Goal: Task Accomplishment & Management: Manage account settings

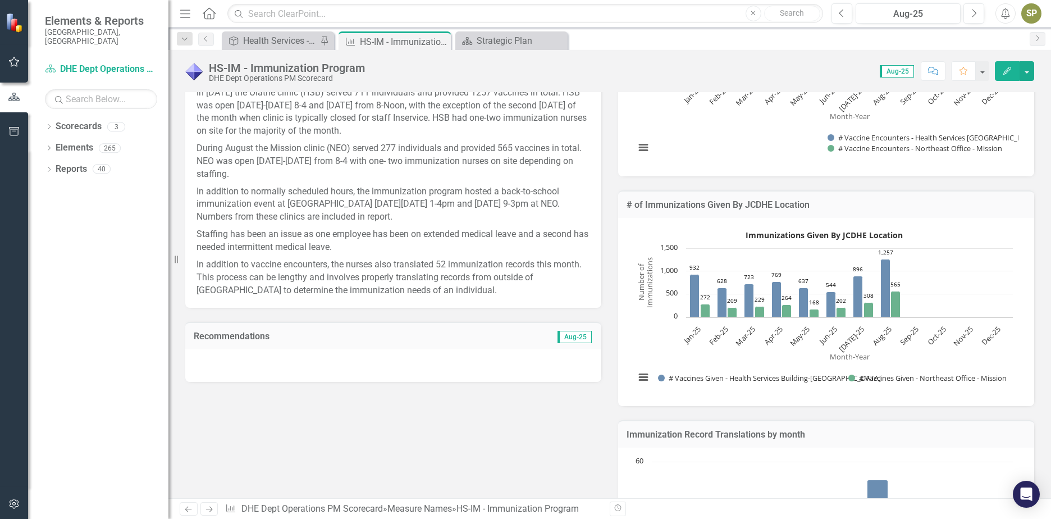
scroll to position [281, 0]
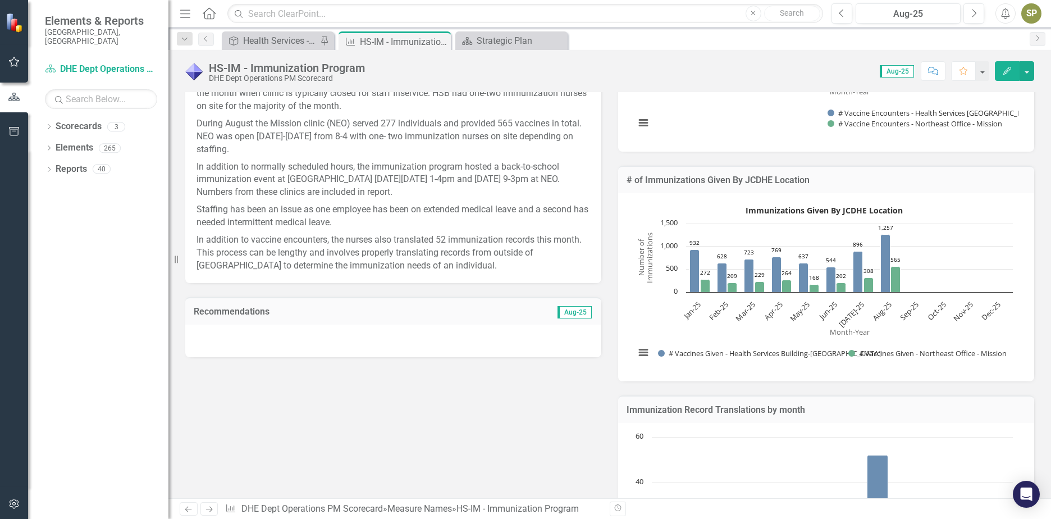
click at [336, 331] on div at bounding box center [393, 340] width 416 height 33
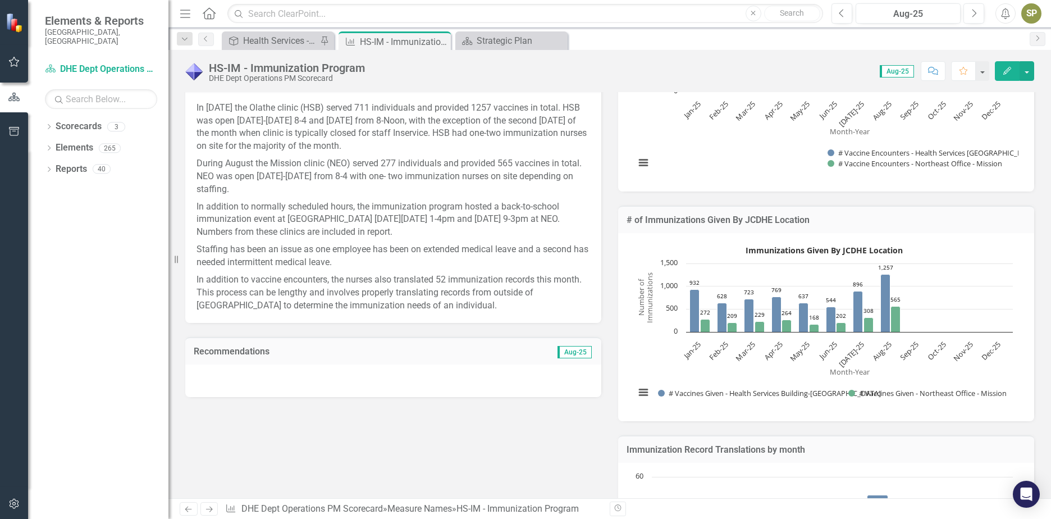
scroll to position [225, 0]
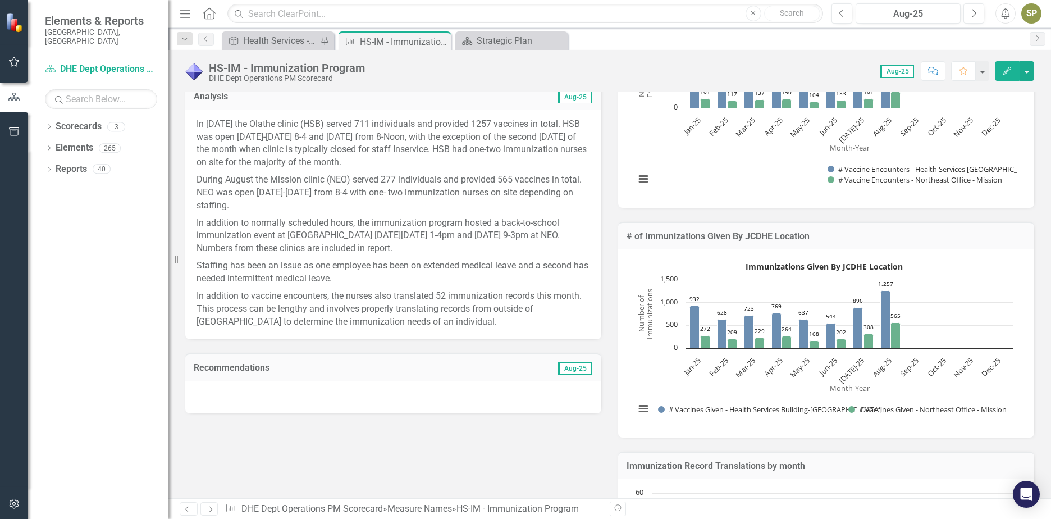
click at [253, 391] on div at bounding box center [393, 397] width 416 height 33
click at [252, 391] on div at bounding box center [393, 397] width 416 height 33
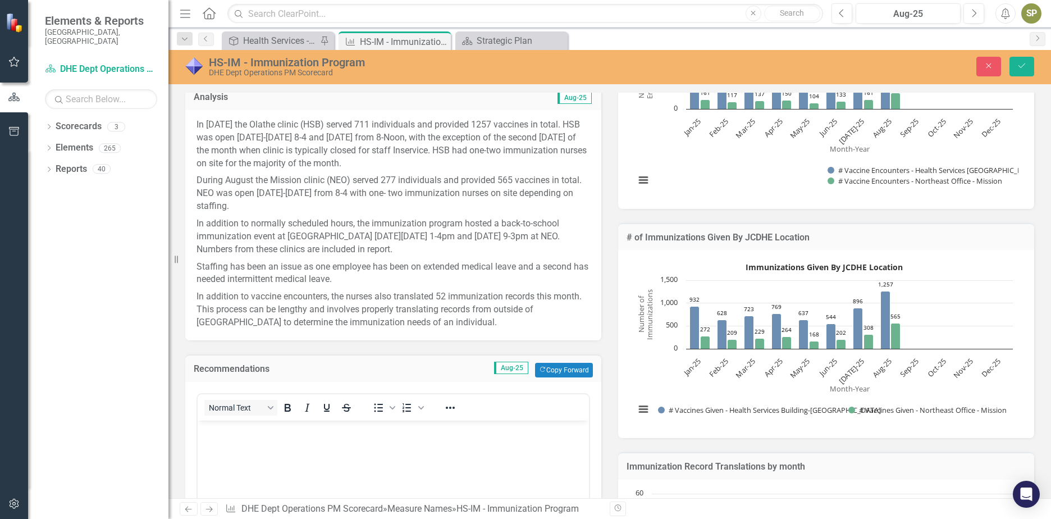
scroll to position [0, 0]
click at [550, 363] on button "Copy Forward Copy Forward" at bounding box center [564, 370] width 58 height 15
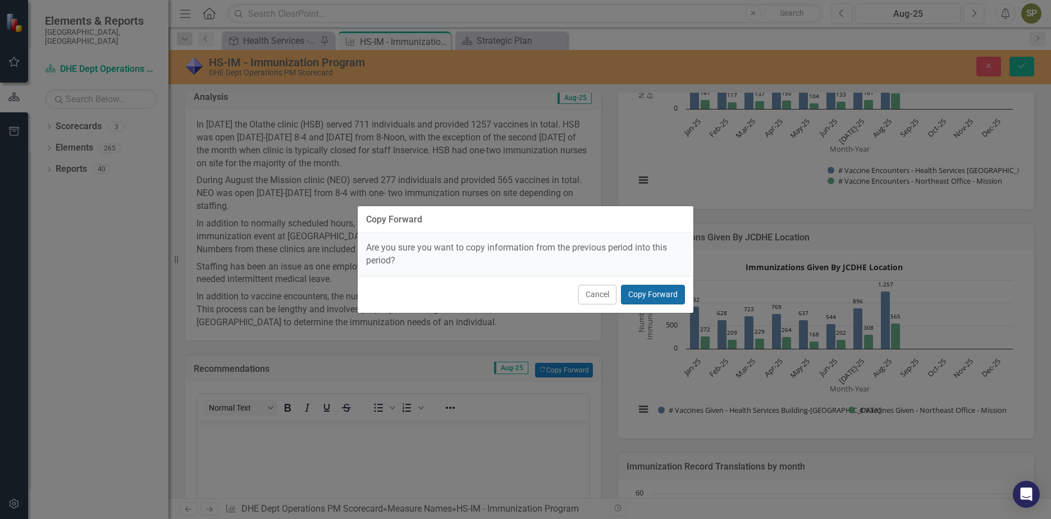
click at [648, 295] on button "Copy Forward" at bounding box center [653, 295] width 64 height 20
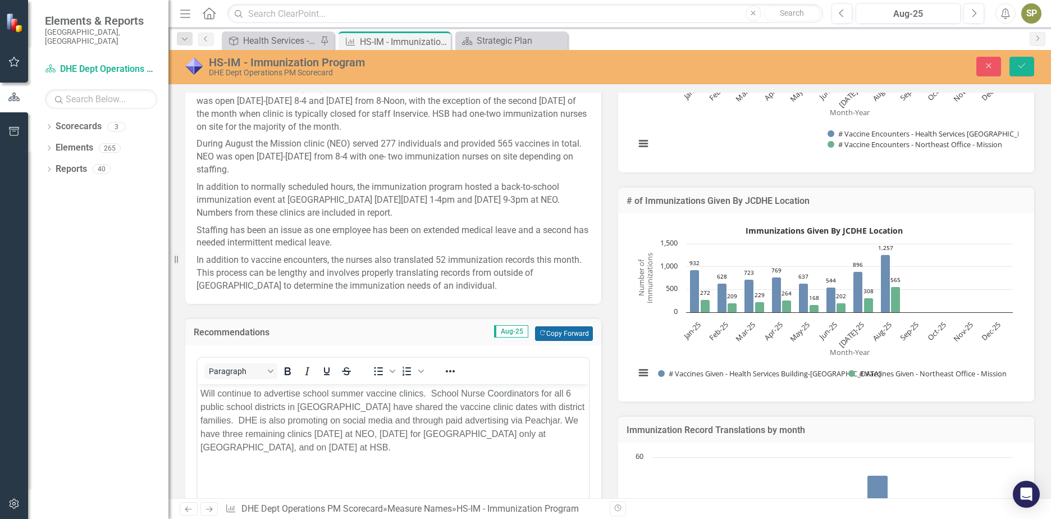
scroll to position [281, 0]
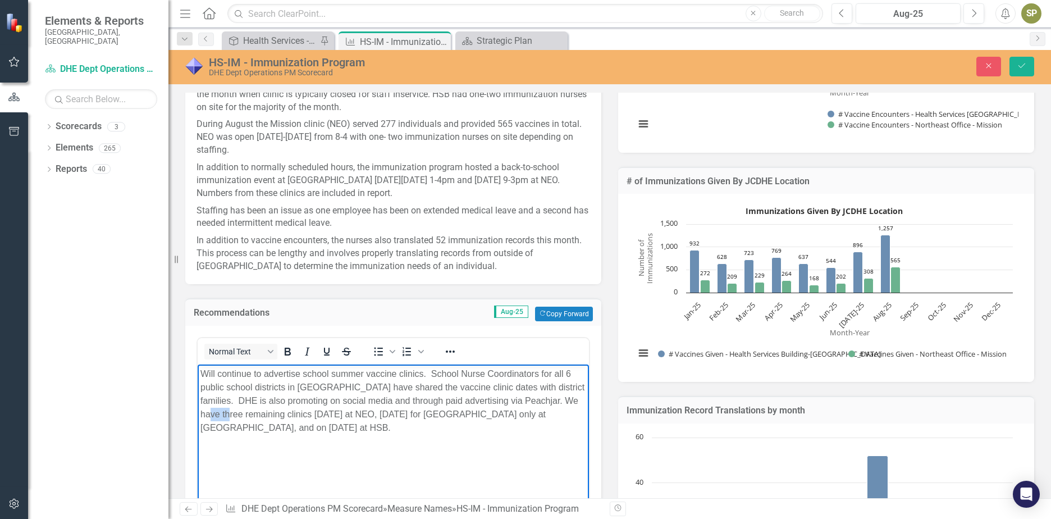
drag, startPoint x: 223, startPoint y: 414, endPoint x: 244, endPoint y: 418, distance: 20.6
click at [244, 418] on p "Will continue to advertise school summer vaccine clinics. School Nurse Coordina…" at bounding box center [393, 400] width 386 height 67
drag, startPoint x: 309, startPoint y: 413, endPoint x: 367, endPoint y: 418, distance: 57.5
click at [367, 418] on p "Will continue to advertise school summer vaccine clinics. School Nurse Coordina…" at bounding box center [393, 400] width 386 height 67
click at [339, 429] on p "Will continue to advertise school summer vaccine clinics. School Nurse Coordina…" at bounding box center [393, 400] width 386 height 67
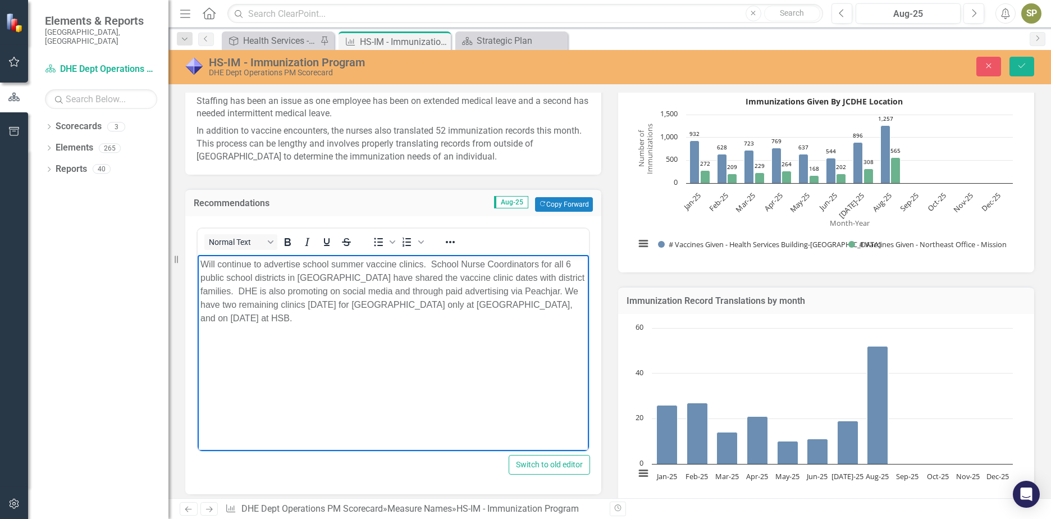
scroll to position [393, 0]
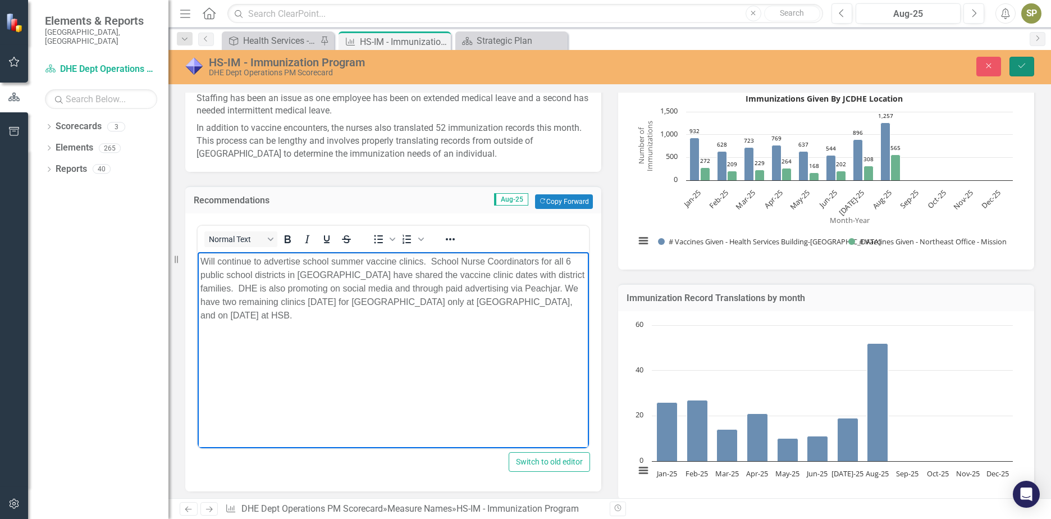
click at [1026, 69] on icon "Save" at bounding box center [1022, 66] width 10 height 8
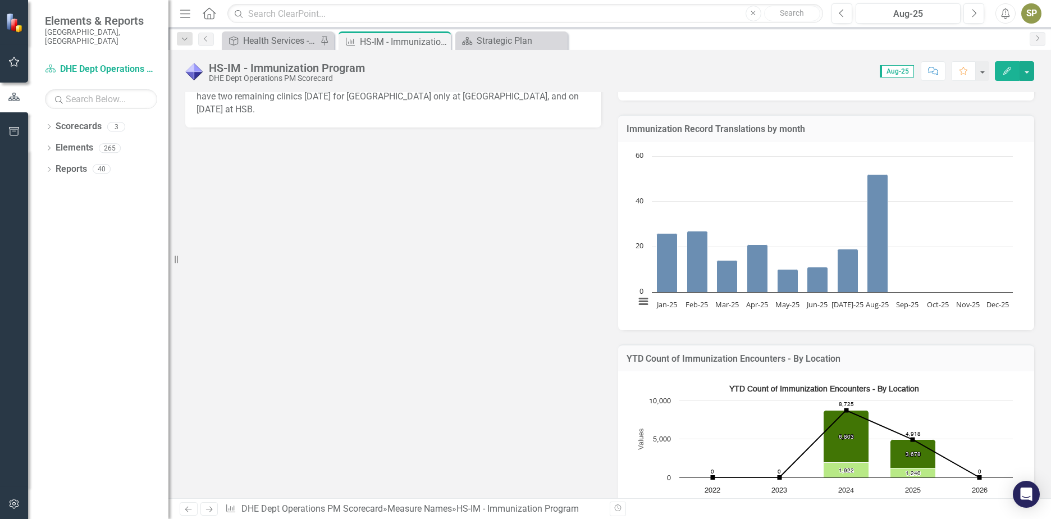
scroll to position [674, 0]
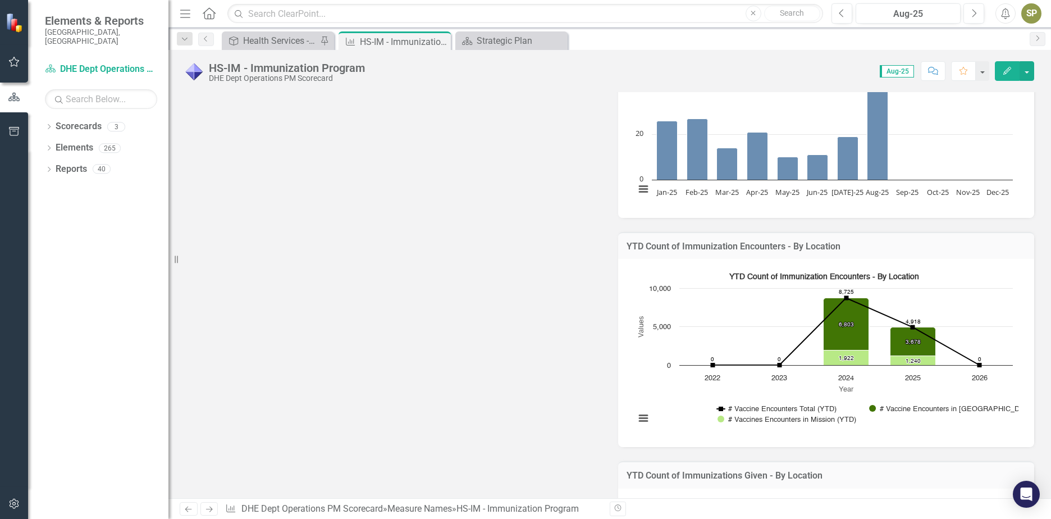
click at [0, 0] on icon "Close" at bounding box center [0, 0] width 0 height 0
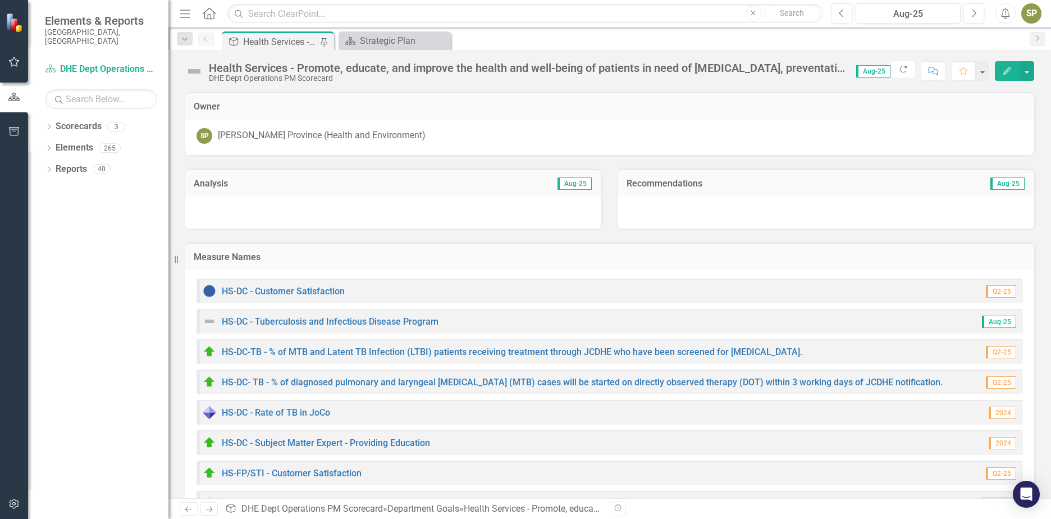
click at [290, 43] on div "Health Services - Promote, educate, and improve the health and well-being of pa…" at bounding box center [280, 42] width 74 height 14
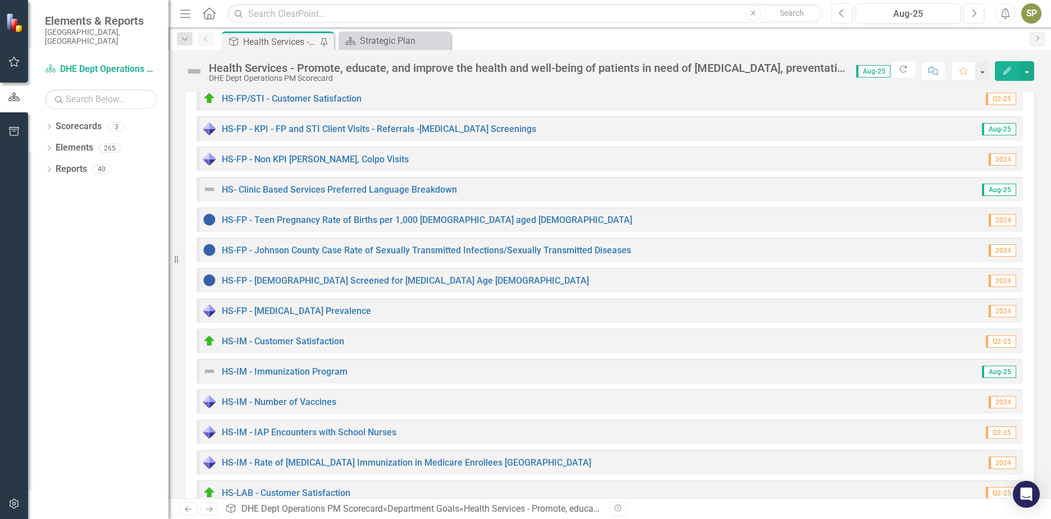
scroll to position [393, 0]
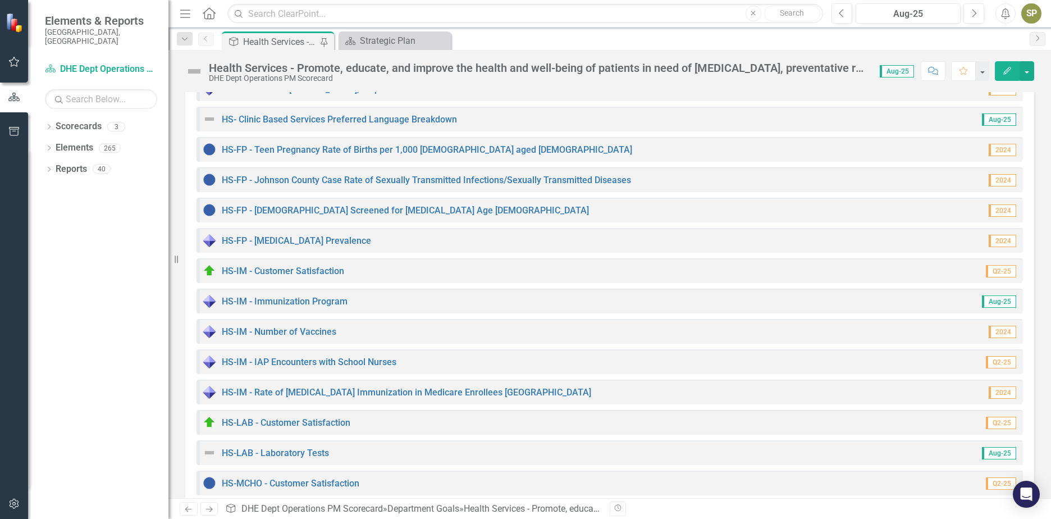
scroll to position [449, 0]
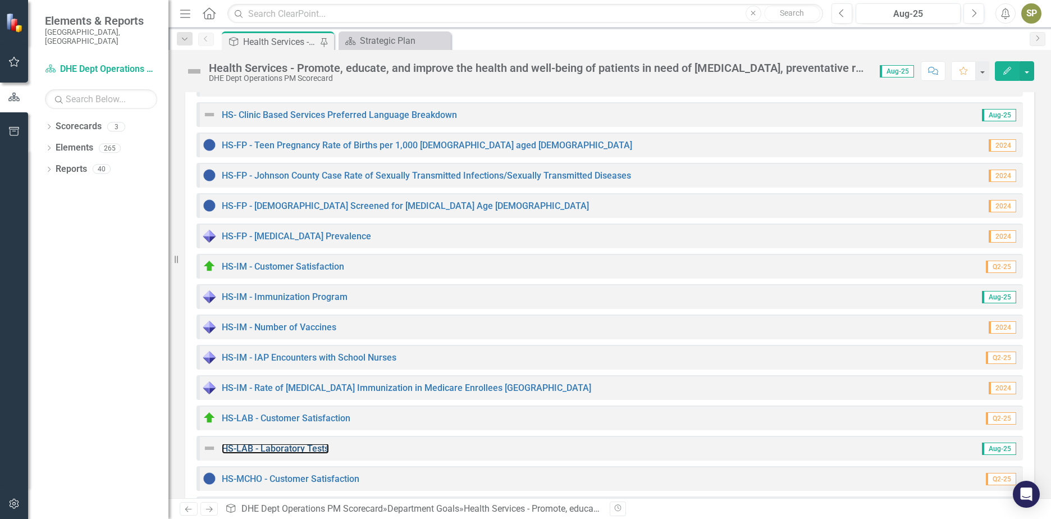
click at [242, 450] on link "HS-LAB - Laboratory Tests" at bounding box center [275, 448] width 107 height 11
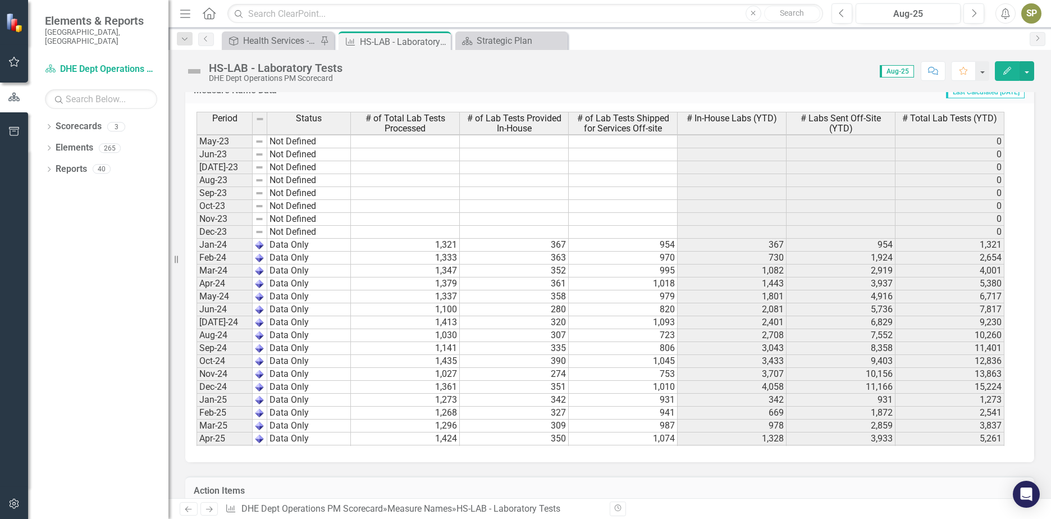
scroll to position [1549, 0]
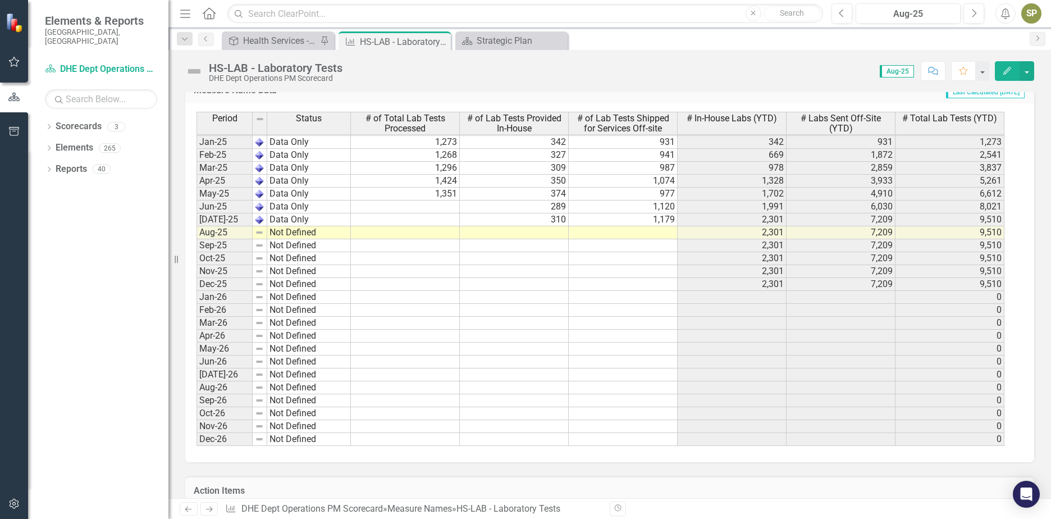
click at [625, 236] on tbody "May-23 Not Defined 0 Jun-23 Not Defined 0 Jul-23 Not Defined 0 Aug-23 Not Defin…" at bounding box center [600, 161] width 808 height 569
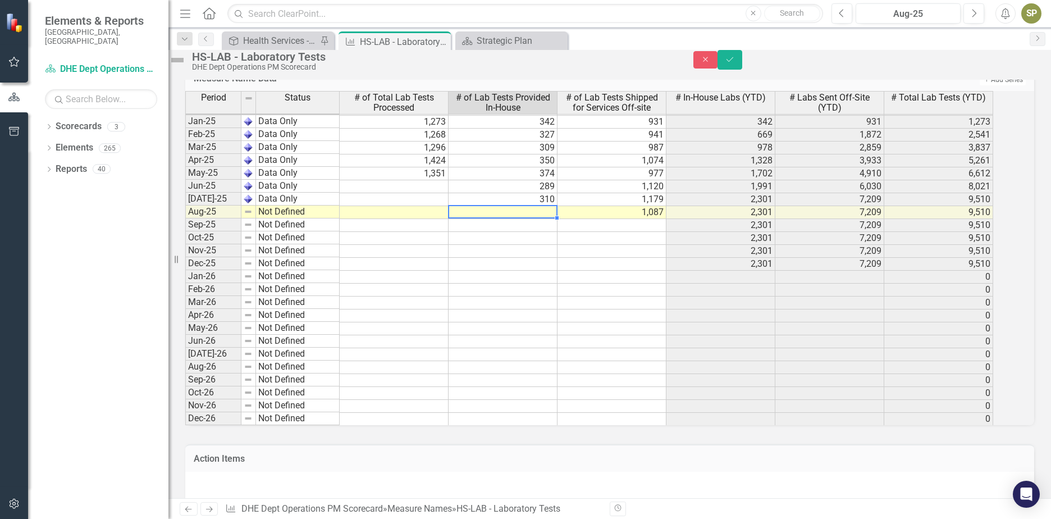
click at [555, 219] on td at bounding box center [503, 212] width 109 height 13
click at [418, 193] on td at bounding box center [394, 186] width 109 height 13
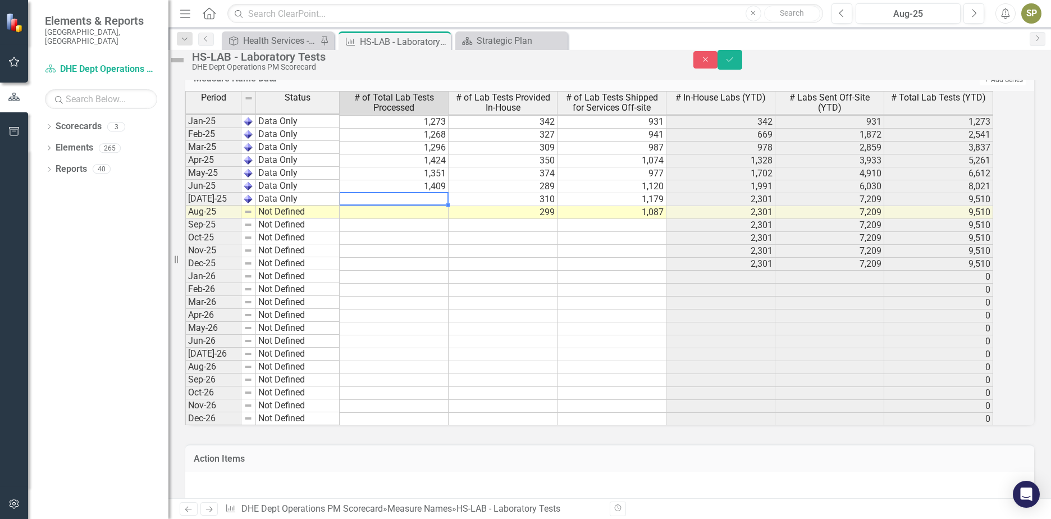
click at [437, 206] on td at bounding box center [394, 199] width 109 height 13
click at [430, 206] on td at bounding box center [394, 199] width 109 height 13
click at [441, 219] on td at bounding box center [394, 212] width 109 height 13
click at [449, 219] on td at bounding box center [394, 212] width 109 height 13
type textarea "1386"
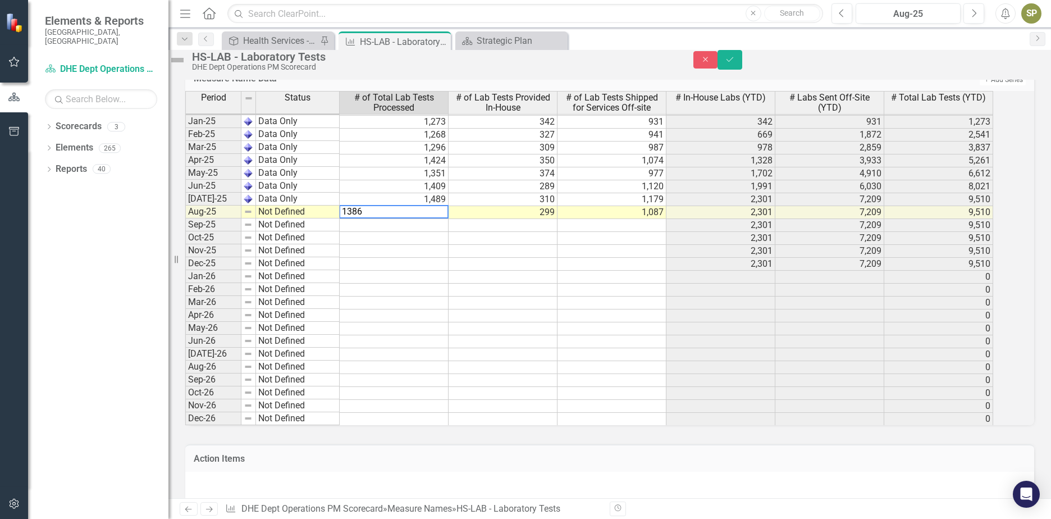
click at [446, 258] on td at bounding box center [394, 251] width 109 height 13
click at [186, 66] on img at bounding box center [177, 60] width 18 height 18
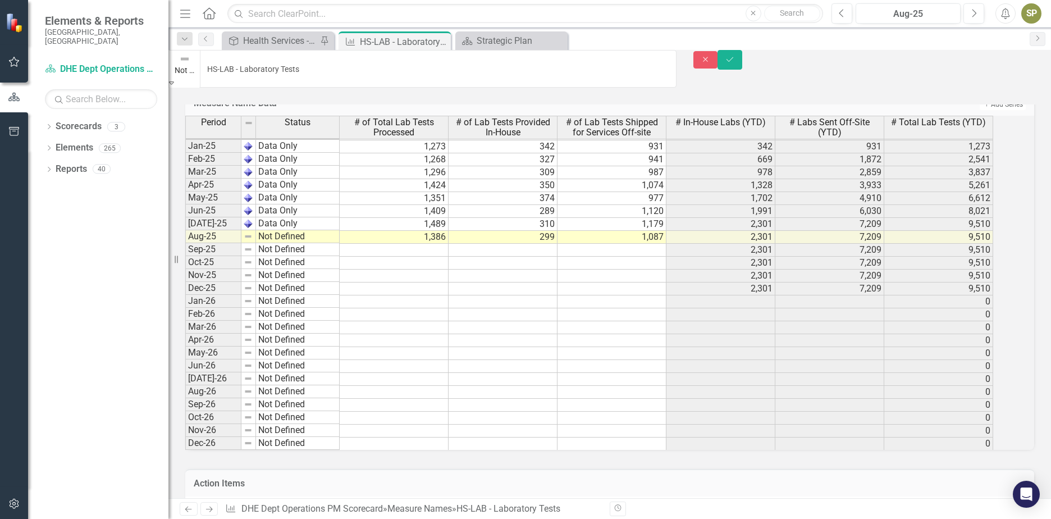
click at [174, 81] on icon at bounding box center [171, 82] width 5 height 3
click at [376, 269] on td at bounding box center [394, 275] width 109 height 13
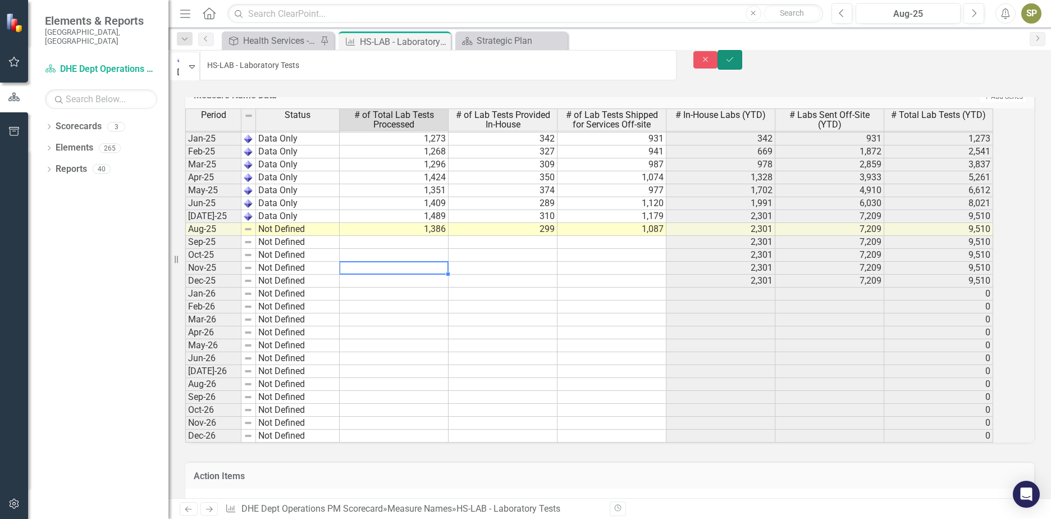
click at [735, 63] on icon "Save" at bounding box center [730, 60] width 10 height 8
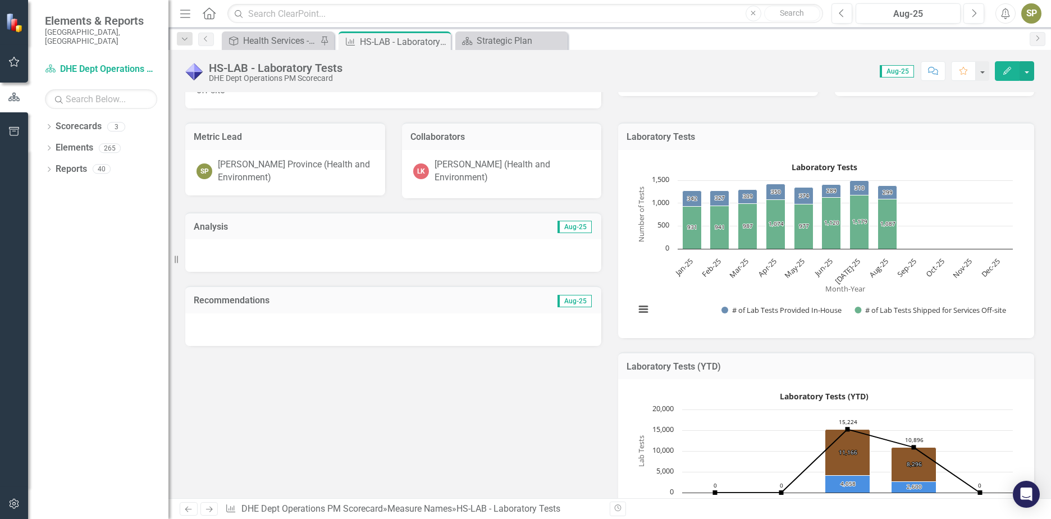
scroll to position [0, 0]
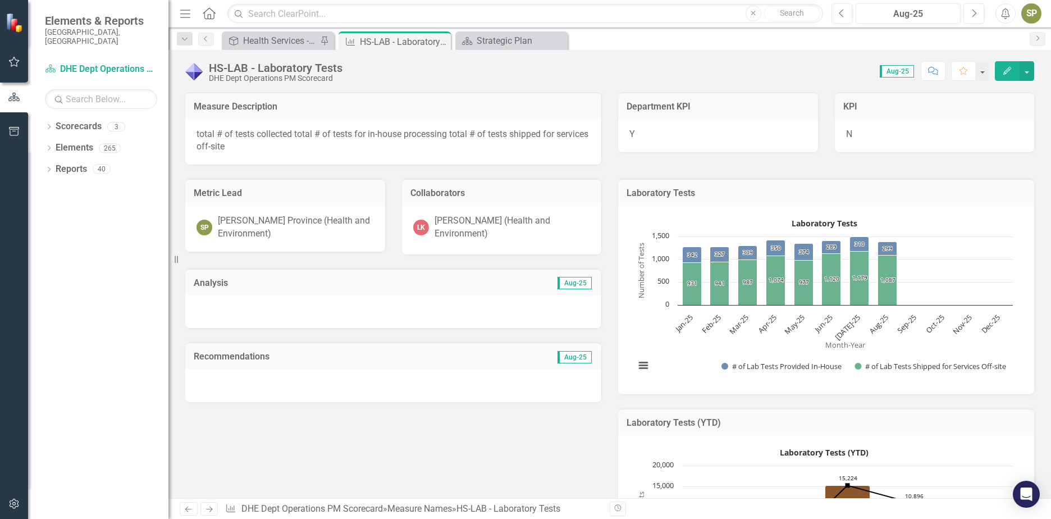
click at [241, 302] on div at bounding box center [393, 311] width 416 height 33
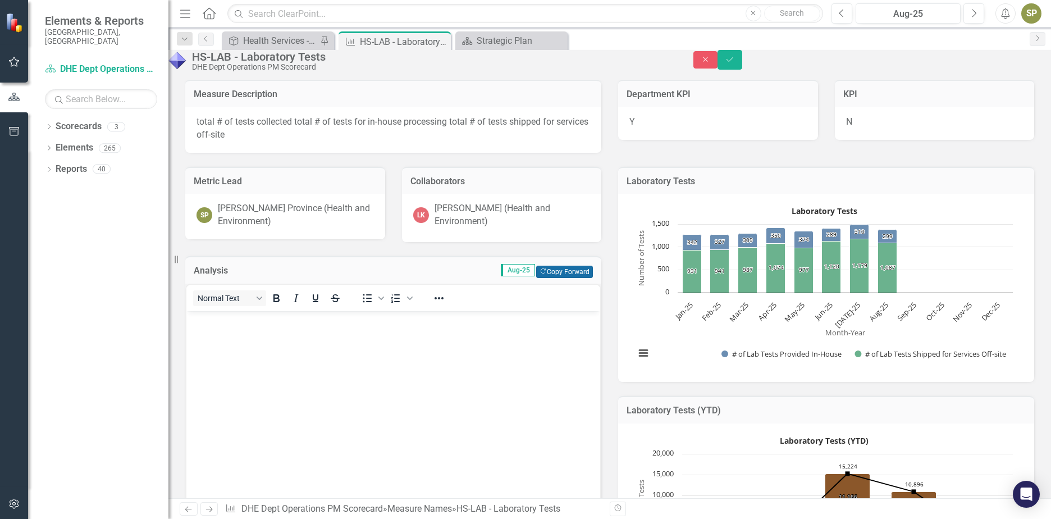
click at [542, 278] on button "Copy Forward Copy Forward" at bounding box center [564, 272] width 57 height 12
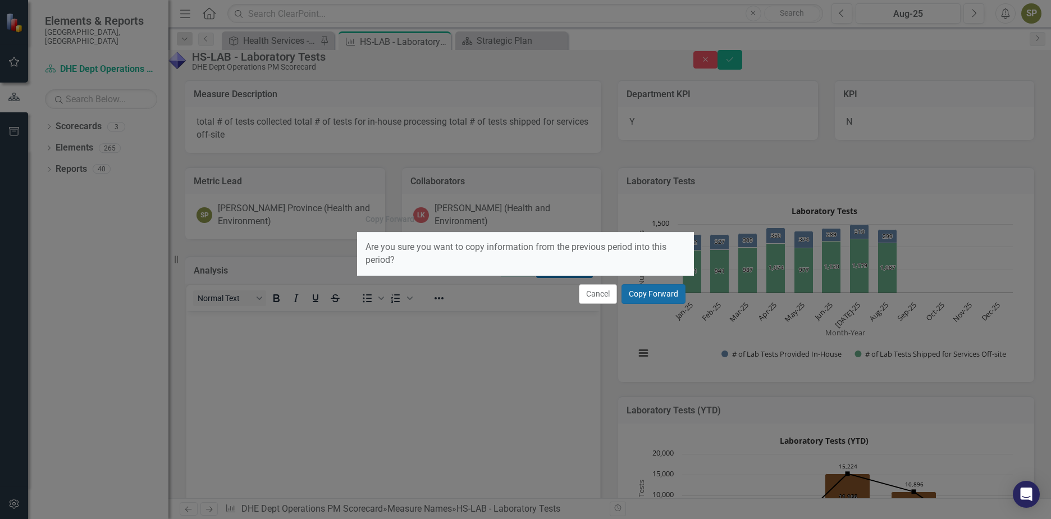
click at [642, 300] on button "Copy Forward" at bounding box center [653, 294] width 64 height 20
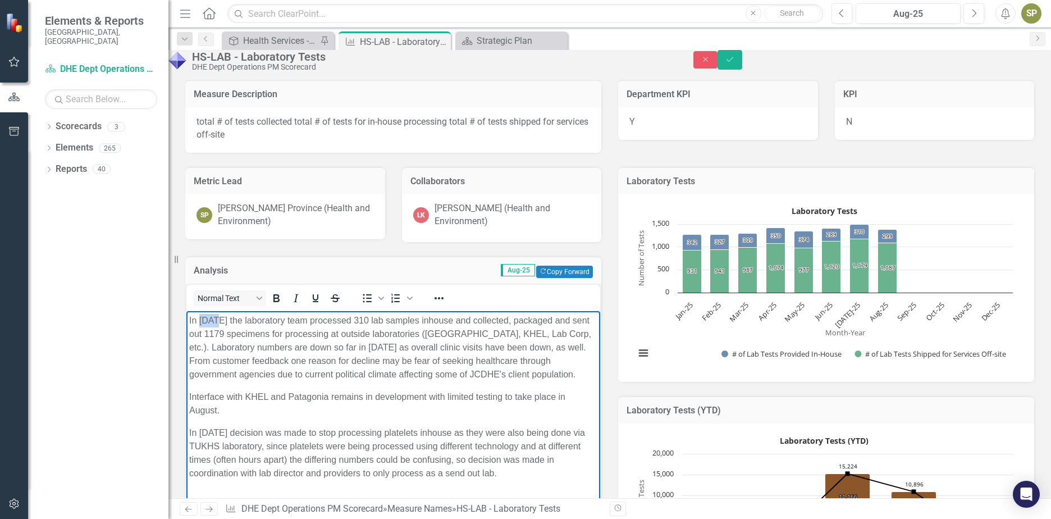
drag, startPoint x: 199, startPoint y: 319, endPoint x: 214, endPoint y: 320, distance: 14.6
click at [214, 320] on p "In July 2025 the laboratory team processed 310 lab samples inhouse and collecte…" at bounding box center [393, 346] width 408 height 67
drag, startPoint x: 376, startPoint y: 319, endPoint x: 387, endPoint y: 317, distance: 11.4
click at [387, 317] on p "In August 2025 the laboratory team processed 310 lab samples inhouse and collec…" at bounding box center [393, 346] width 408 height 67
drag, startPoint x: 282, startPoint y: 330, endPoint x: 301, endPoint y: 331, distance: 18.6
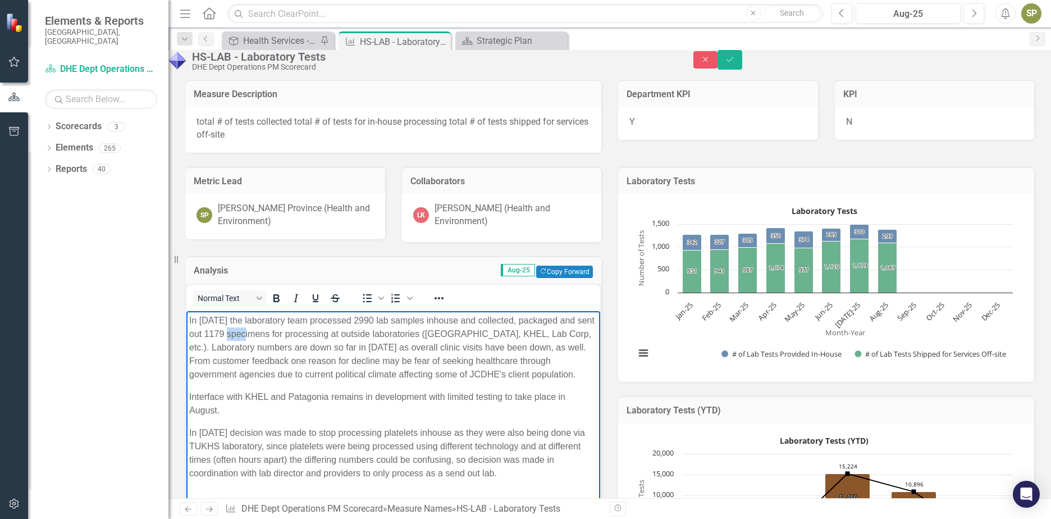
click at [301, 331] on p "In August 2025 the laboratory team processed 2990 lab samples inhouse and colle…" at bounding box center [393, 346] width 408 height 67
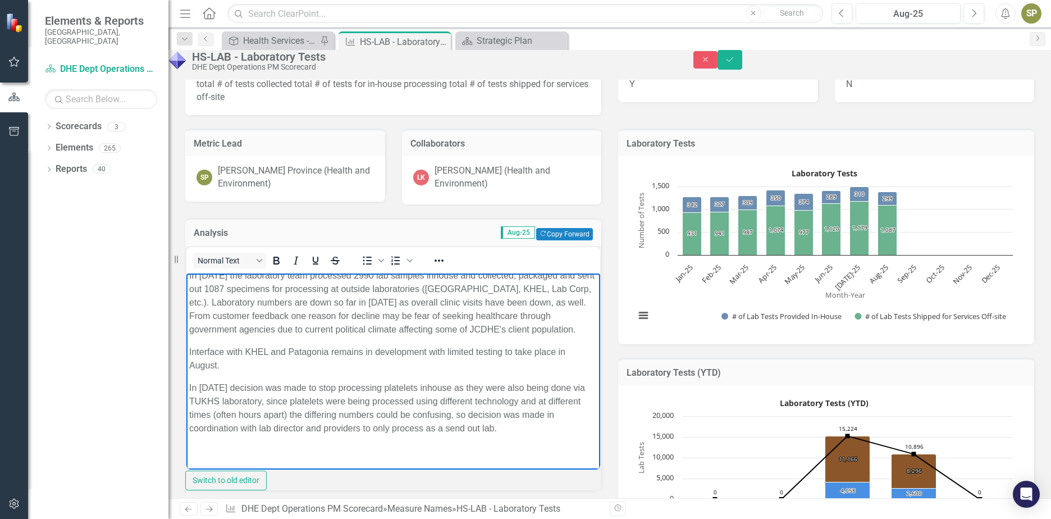
scroll to position [56, 0]
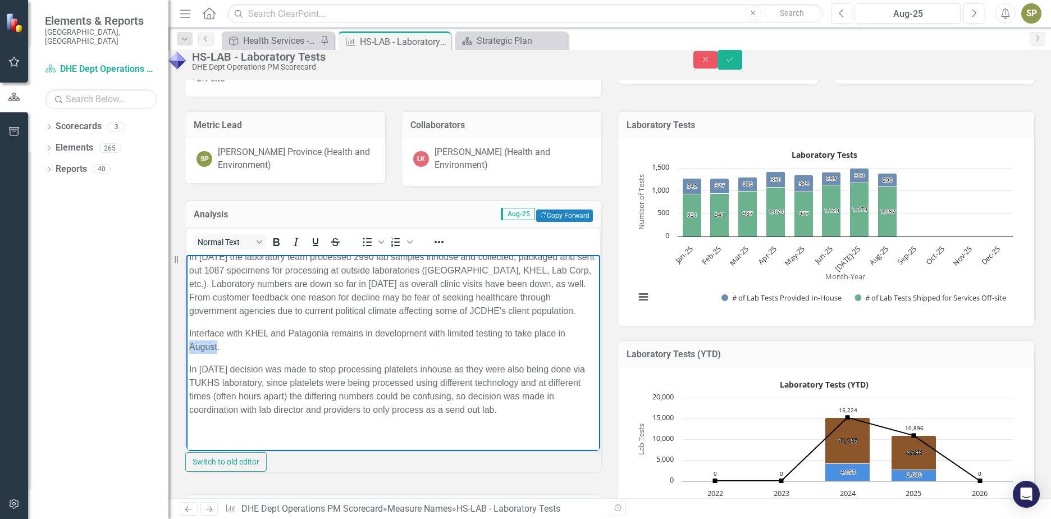
drag, startPoint x: 199, startPoint y: 333, endPoint x: 227, endPoint y: 335, distance: 28.1
click at [227, 335] on p "Interface with KHEL and Patagonia remains in development with limited testing t…" at bounding box center [393, 339] width 408 height 27
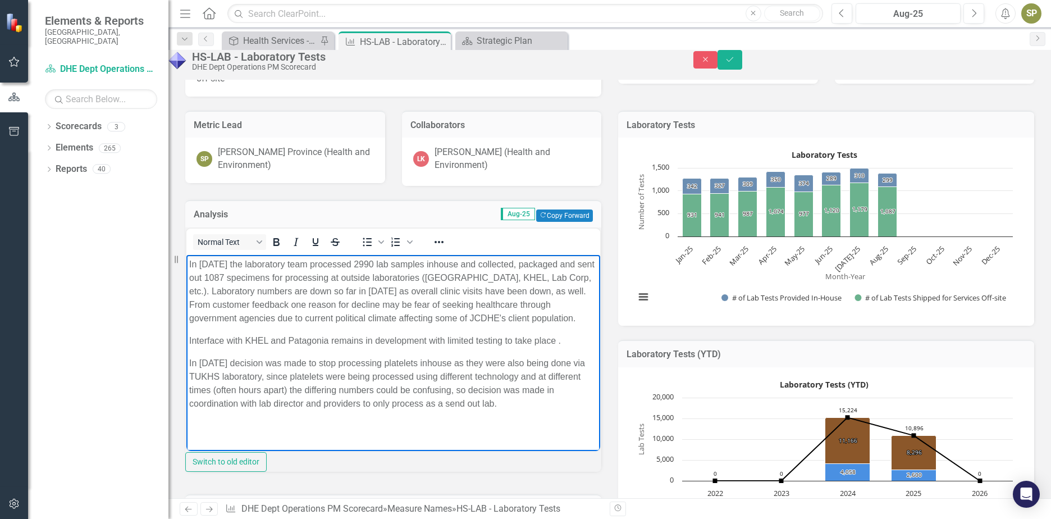
scroll to position [34, 0]
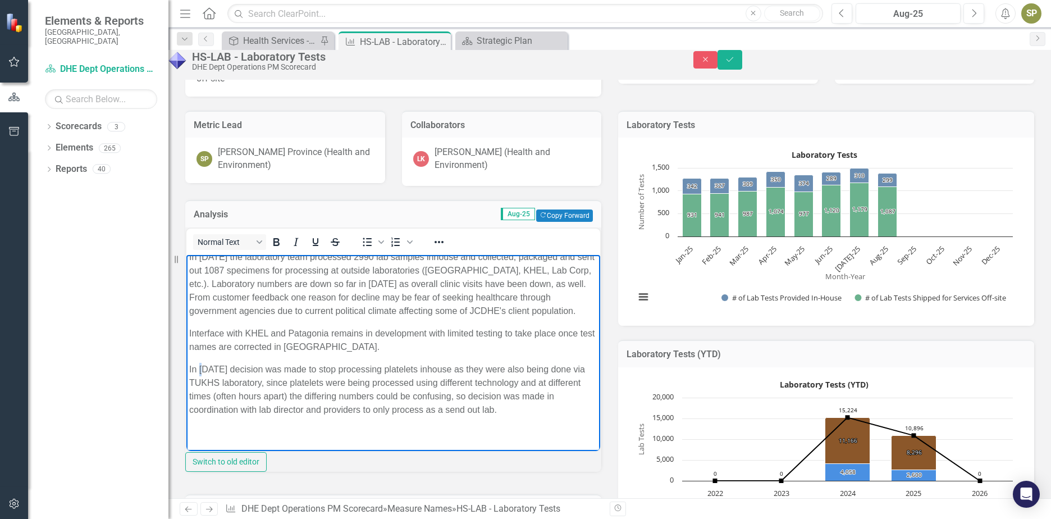
click at [204, 362] on p "In June 2025 decision was made to stop processing platelets inhouse as they wer…" at bounding box center [393, 389] width 408 height 54
click at [301, 409] on p "In June 2025 decision was made to stop processing platelets inhouse as they wer…" at bounding box center [393, 389] width 408 height 54
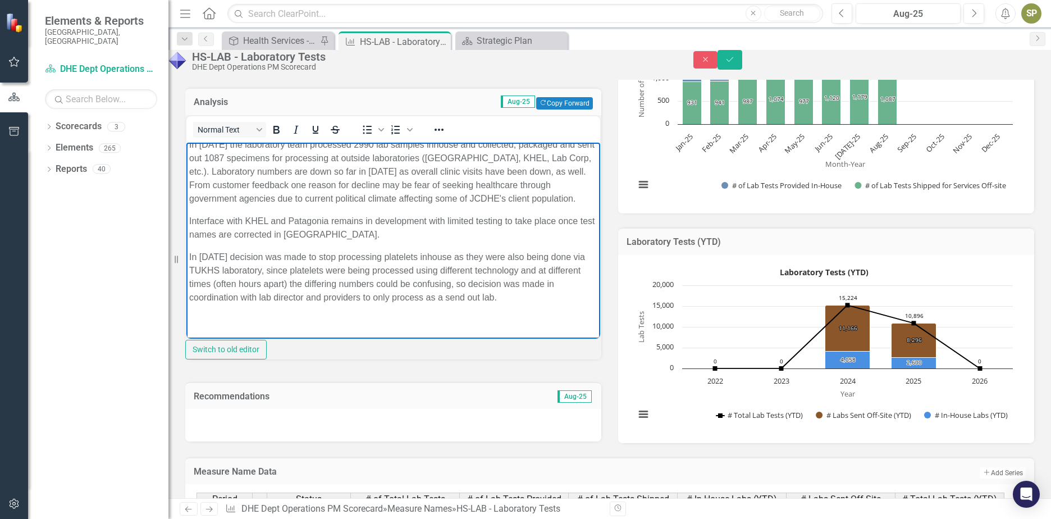
scroll to position [281, 0]
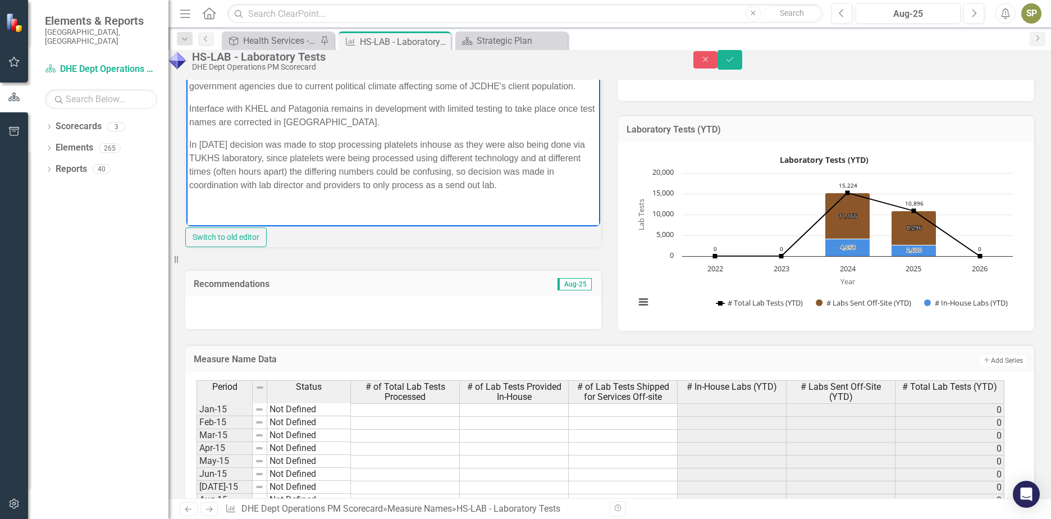
click at [221, 329] on div at bounding box center [393, 312] width 416 height 33
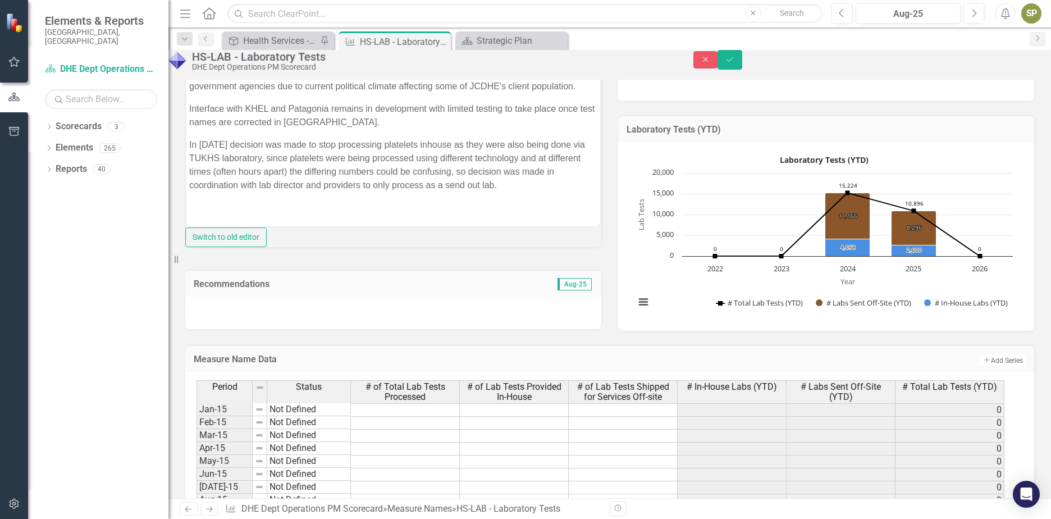
click at [221, 329] on div at bounding box center [393, 312] width 416 height 33
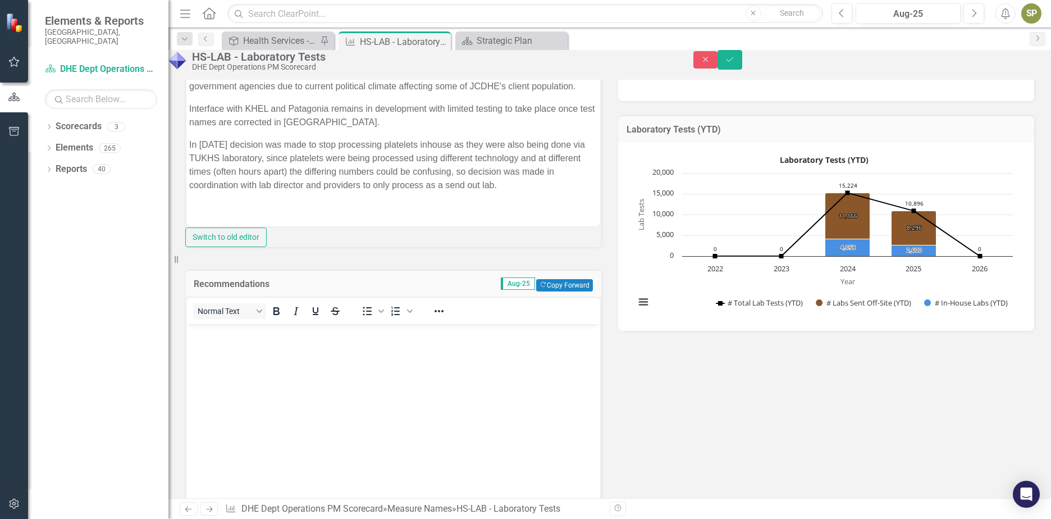
scroll to position [0, 0]
click at [536, 291] on button "Copy Forward Copy Forward" at bounding box center [564, 285] width 57 height 12
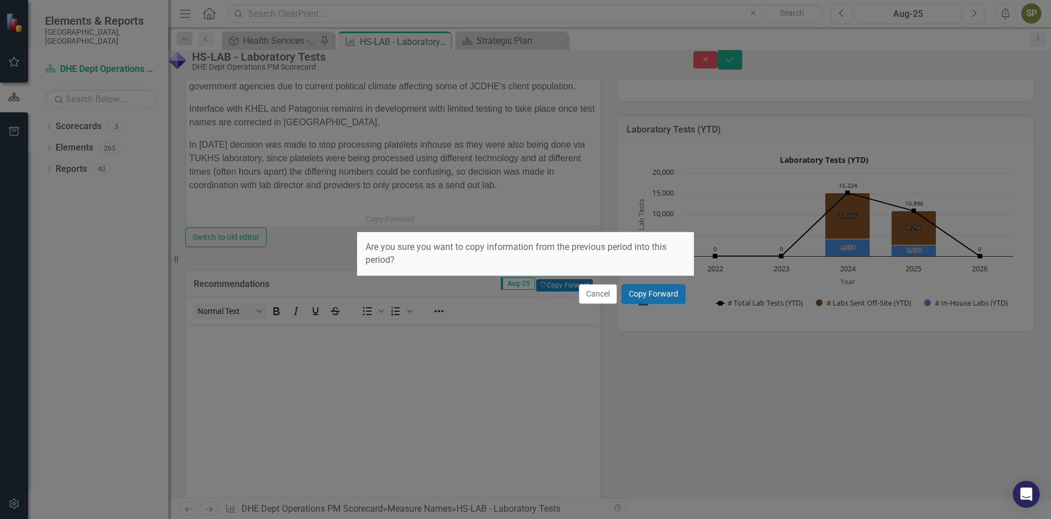
click at [638, 295] on button "Copy Forward" at bounding box center [653, 294] width 64 height 20
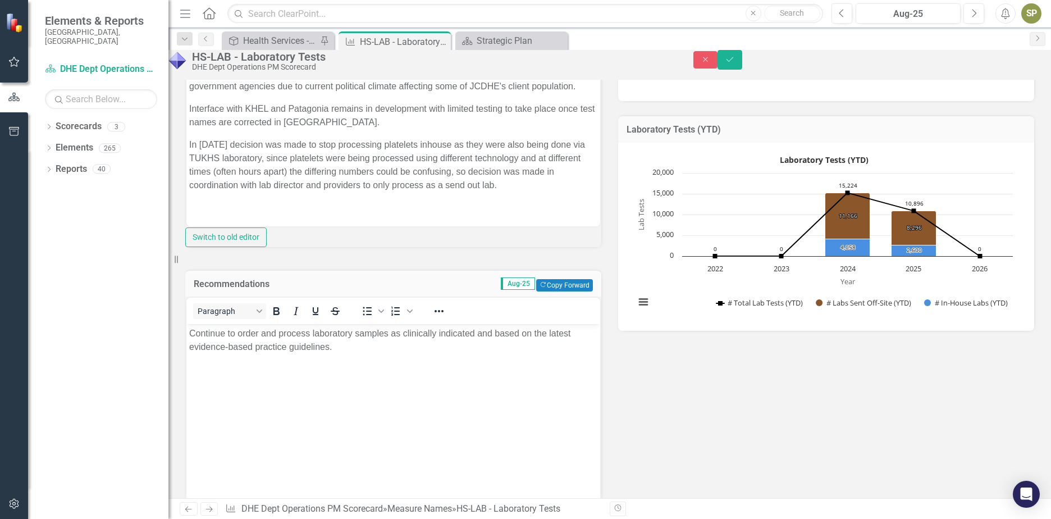
click at [369, 353] on p "Continue to order and process laboratory samples as clinically indicated and ba…" at bounding box center [393, 340] width 408 height 27
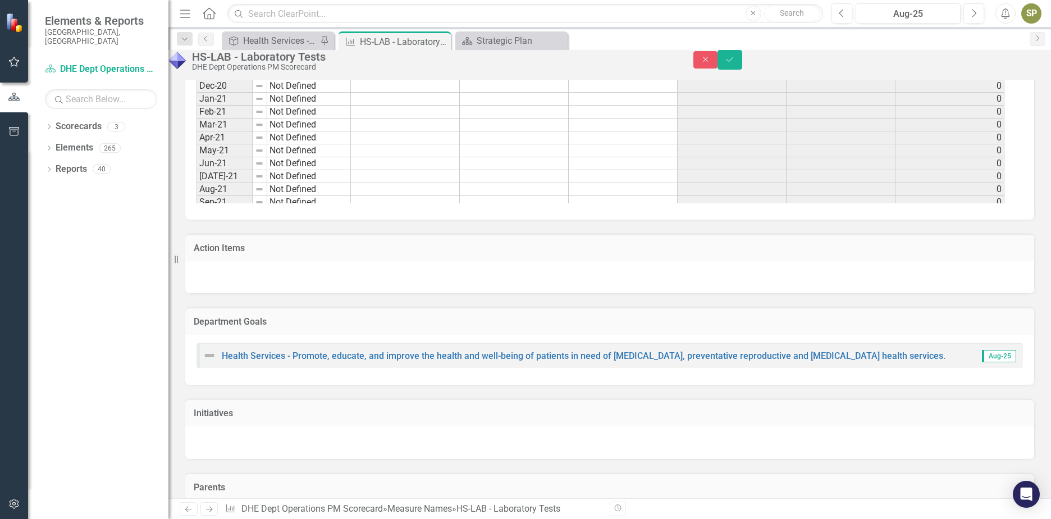
scroll to position [1415, 0]
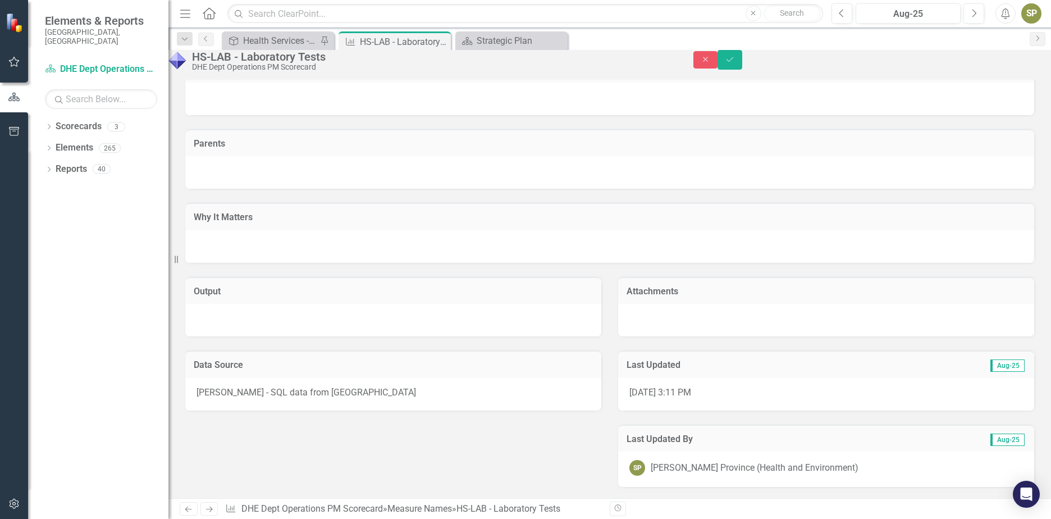
click at [363, 386] on div "Kate Wise - SQL data from Patagonia" at bounding box center [393, 394] width 416 height 33
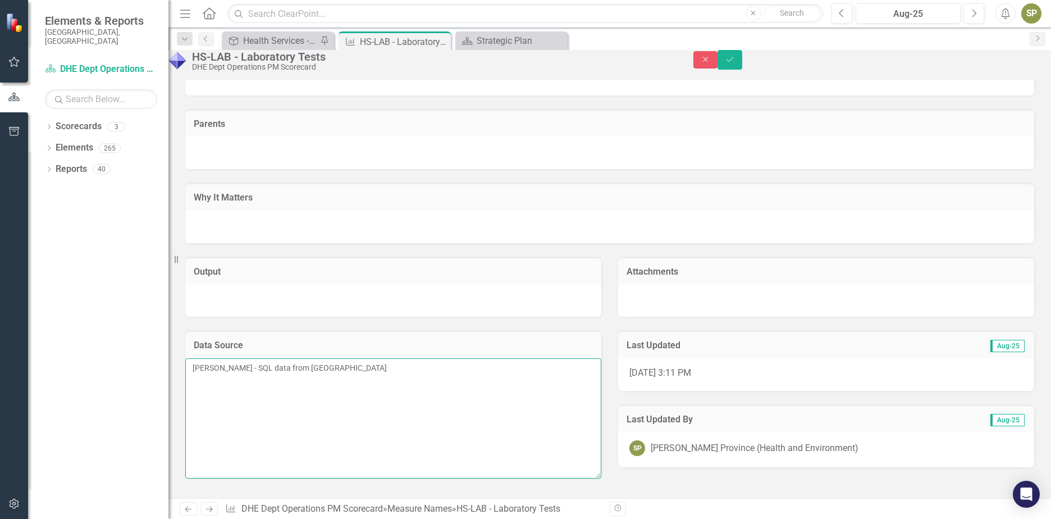
click at [363, 399] on textarea "Kate Wise - SQL data from Patagonia" at bounding box center [393, 418] width 416 height 120
type textarea "Kate Wise - SQL data from Patagonia until Patagonia updated the lab"
